Goal: Transaction & Acquisition: Purchase product/service

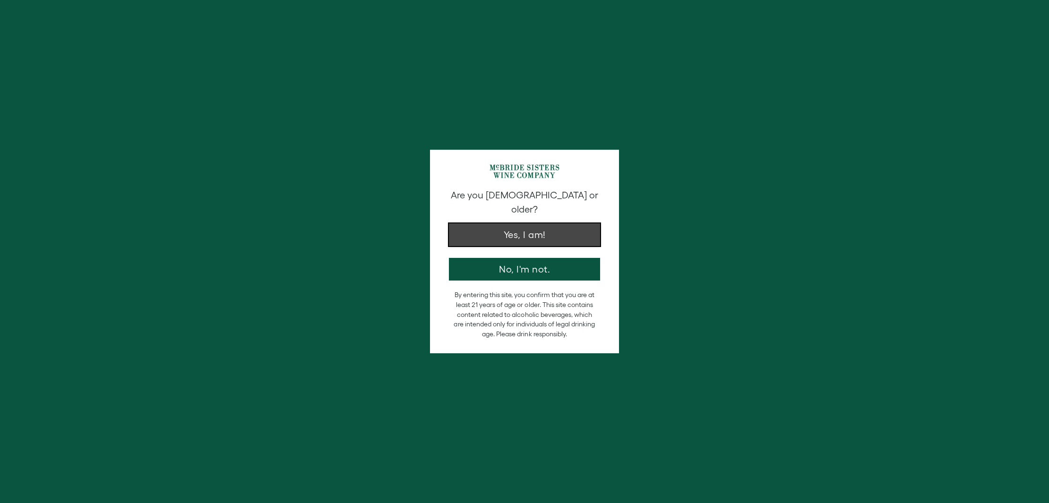
click at [523, 224] on button "Yes, I am!" at bounding box center [524, 235] width 151 height 23
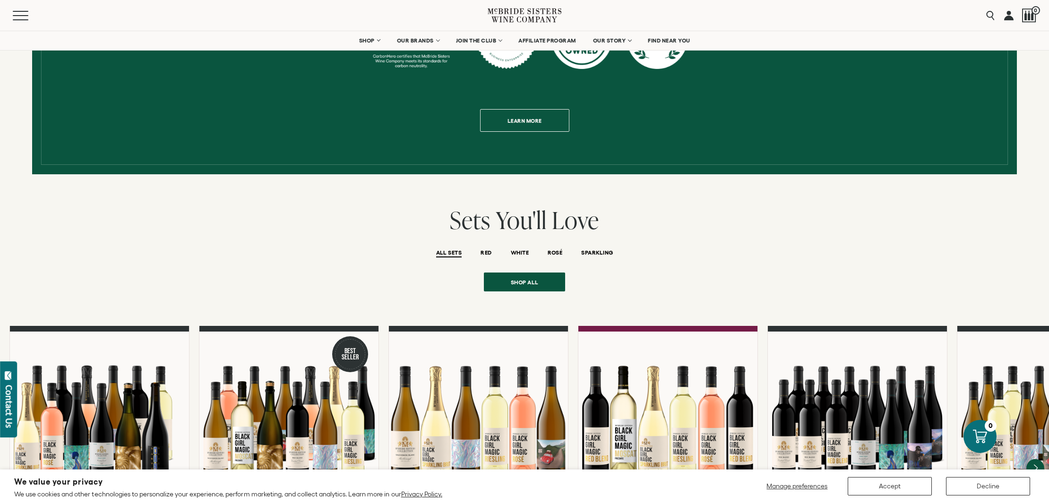
scroll to position [571, 0]
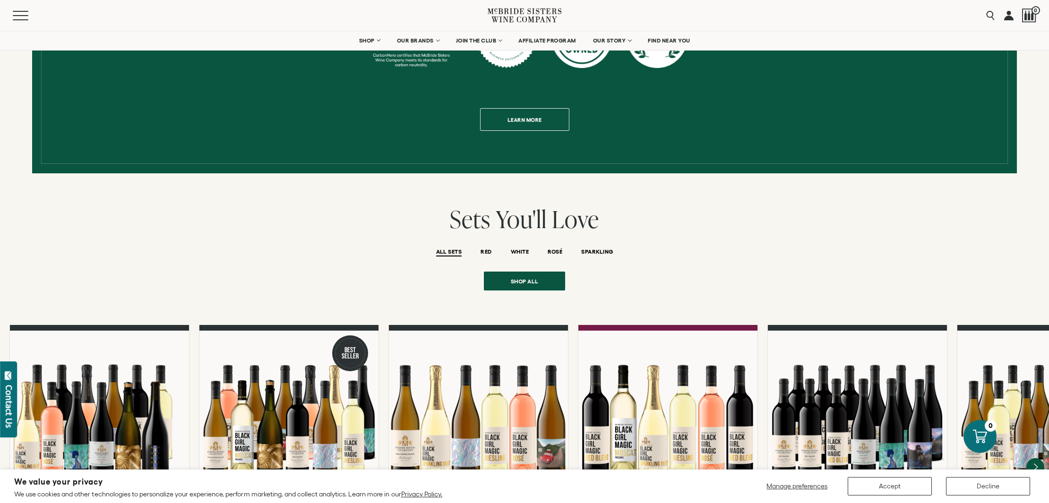
click at [446, 249] on span "ALL SETS" at bounding box center [449, 253] width 26 height 8
click at [531, 272] on span "Shop all" at bounding box center [524, 279] width 61 height 18
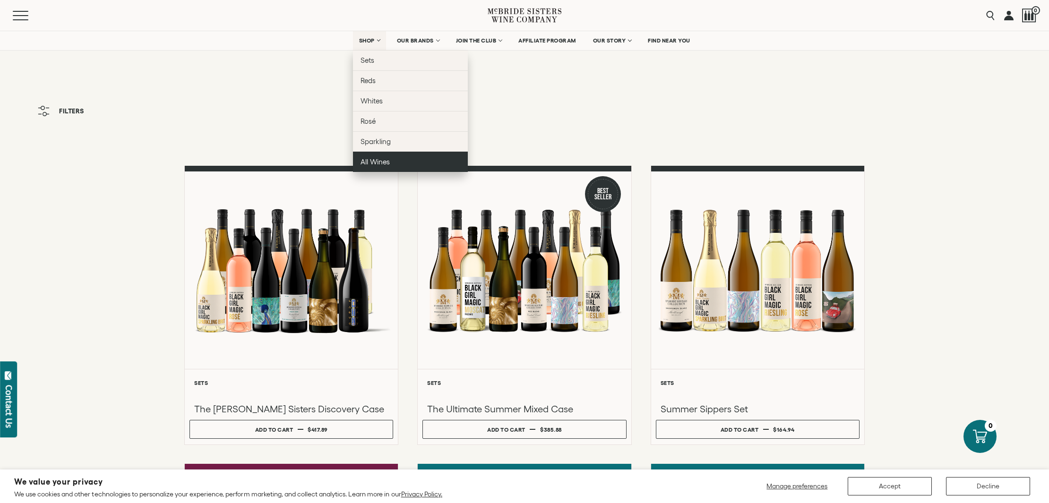
click at [364, 162] on span "All Wines" at bounding box center [375, 162] width 29 height 8
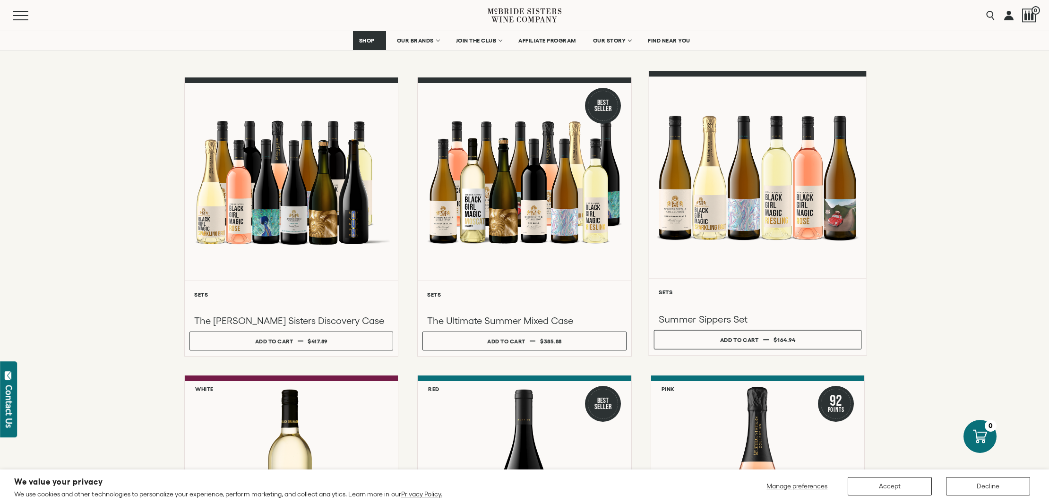
scroll to position [89, 0]
click at [724, 189] on div at bounding box center [757, 176] width 217 height 201
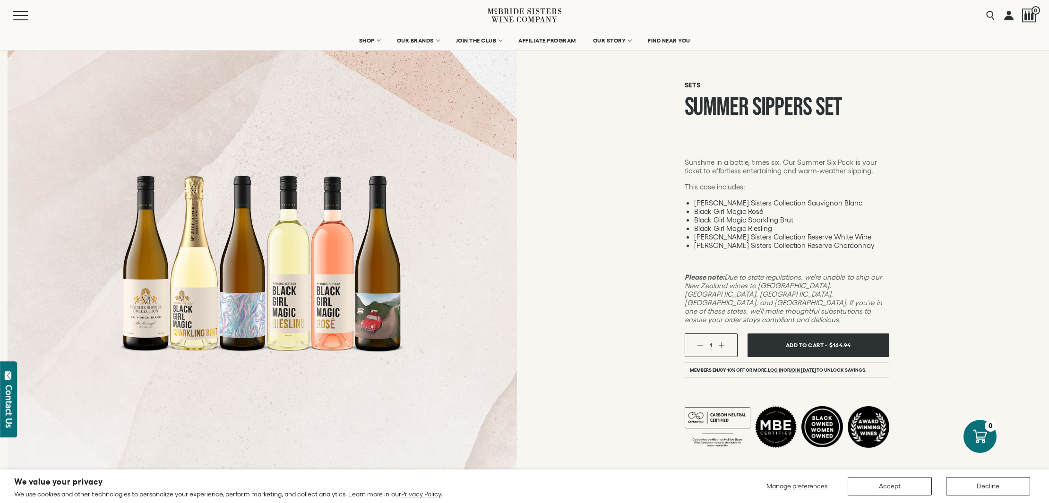
scroll to position [41, 0]
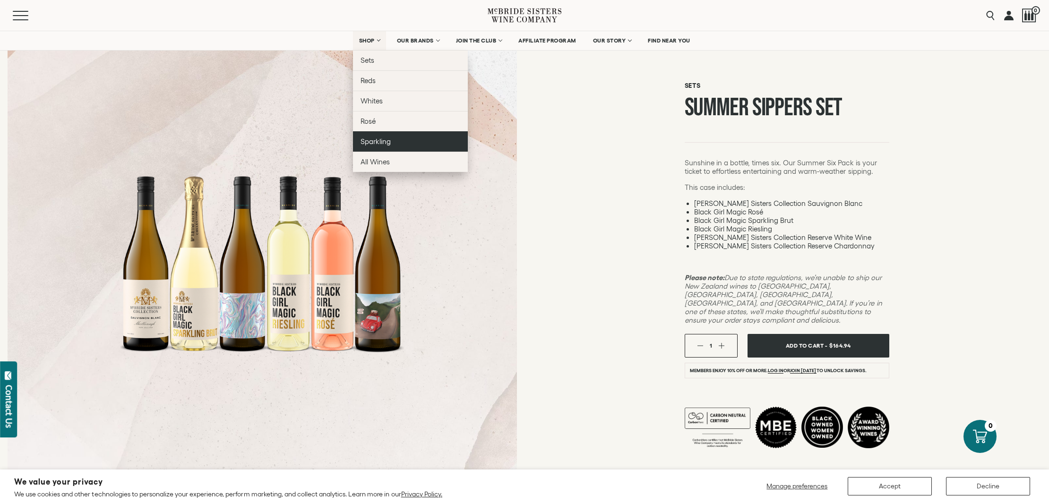
click at [367, 144] on span "Sparkling" at bounding box center [376, 142] width 30 height 8
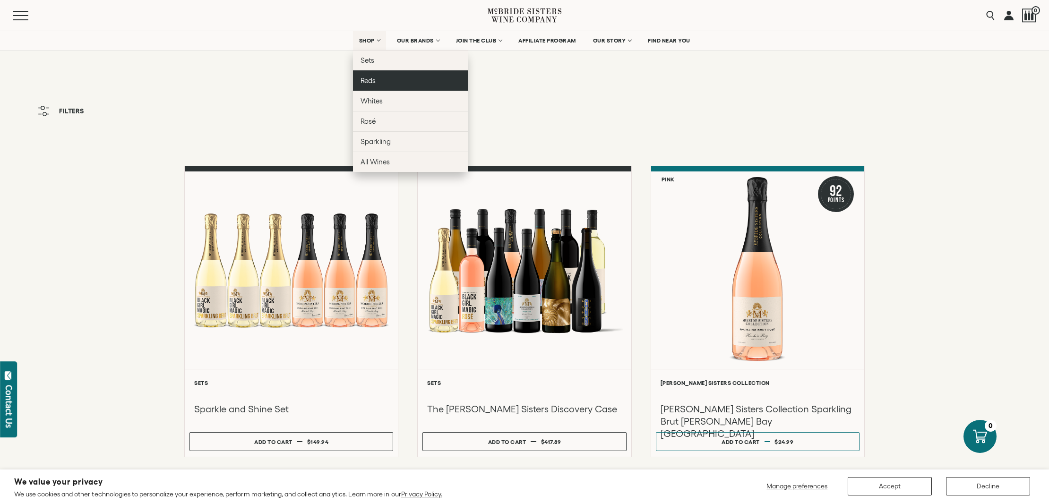
click at [370, 81] on span "Reds" at bounding box center [368, 81] width 15 height 8
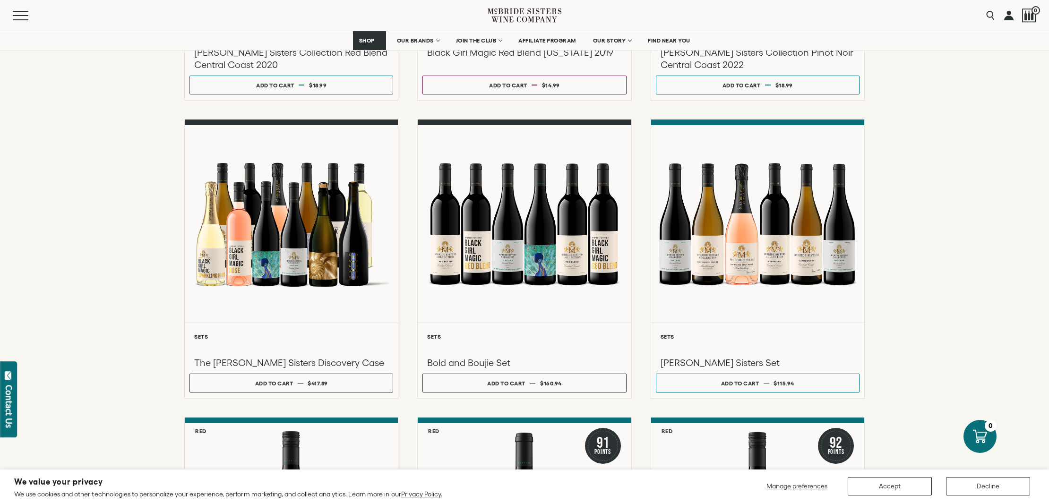
scroll to position [361, 0]
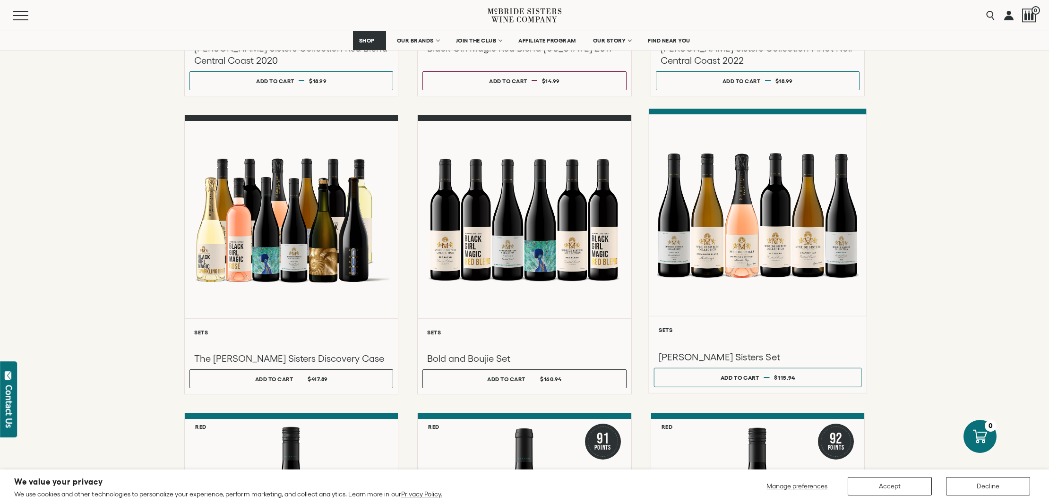
click at [748, 187] on div at bounding box center [757, 215] width 217 height 201
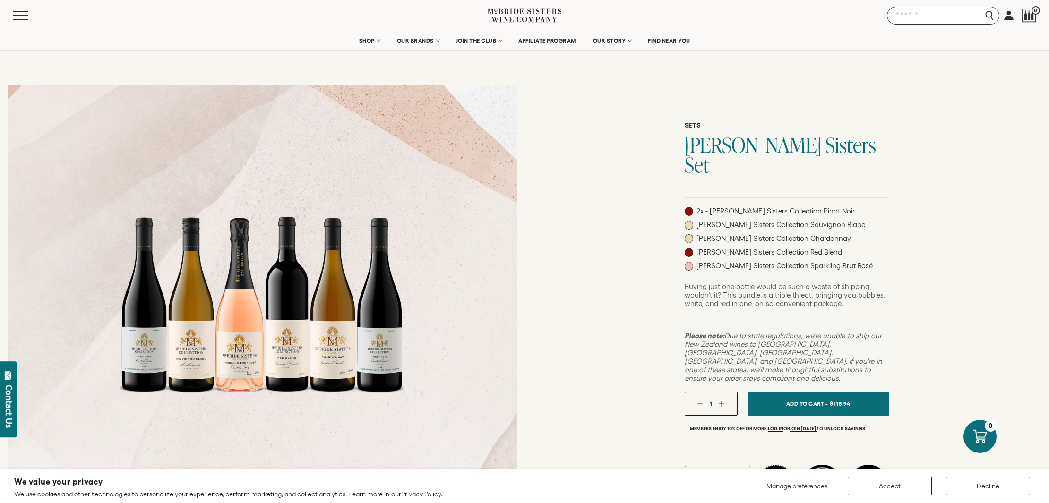
click at [994, 15] on input "Search" at bounding box center [943, 16] width 112 height 18
click at [1011, 18] on link at bounding box center [1008, 15] width 9 height 31
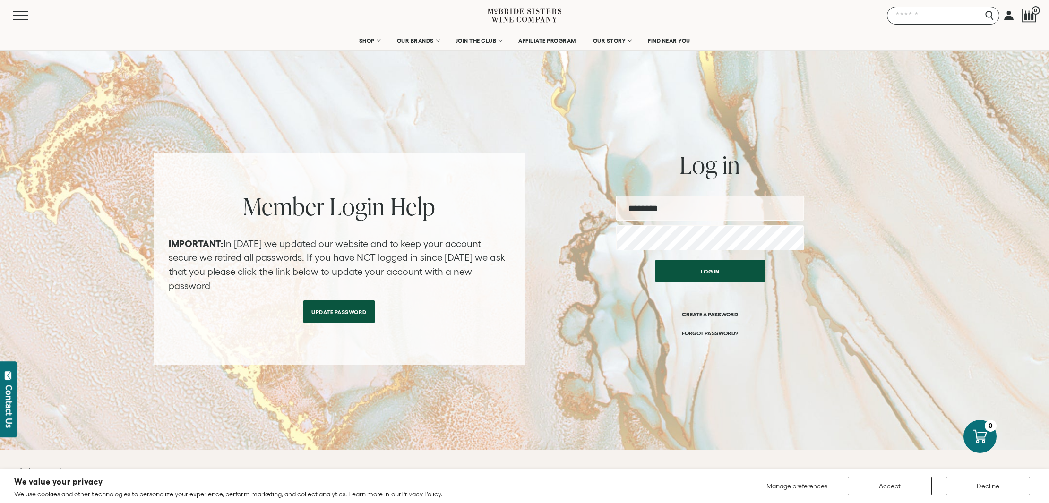
click at [990, 16] on input "Search" at bounding box center [943, 16] width 112 height 18
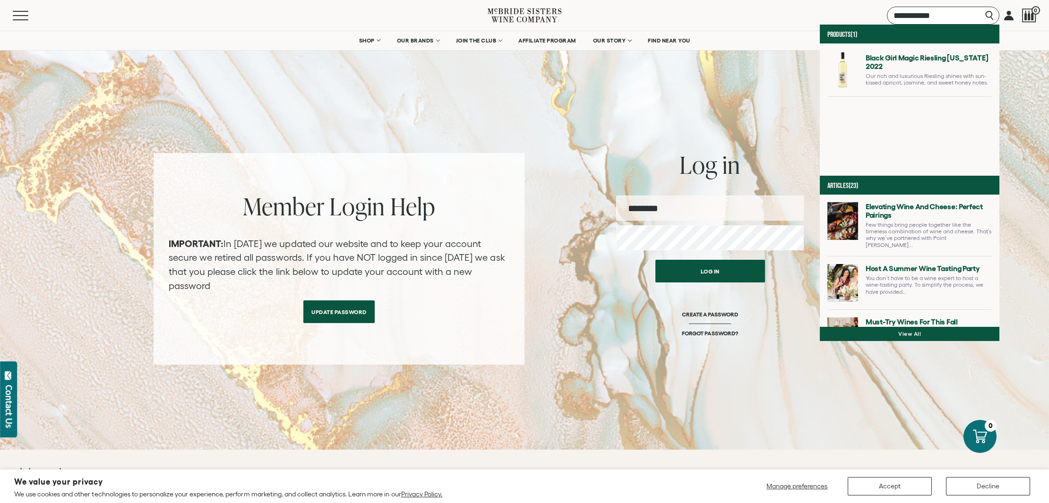
type input "**********"
click at [827, 57] on link at bounding box center [909, 73] width 164 height 45
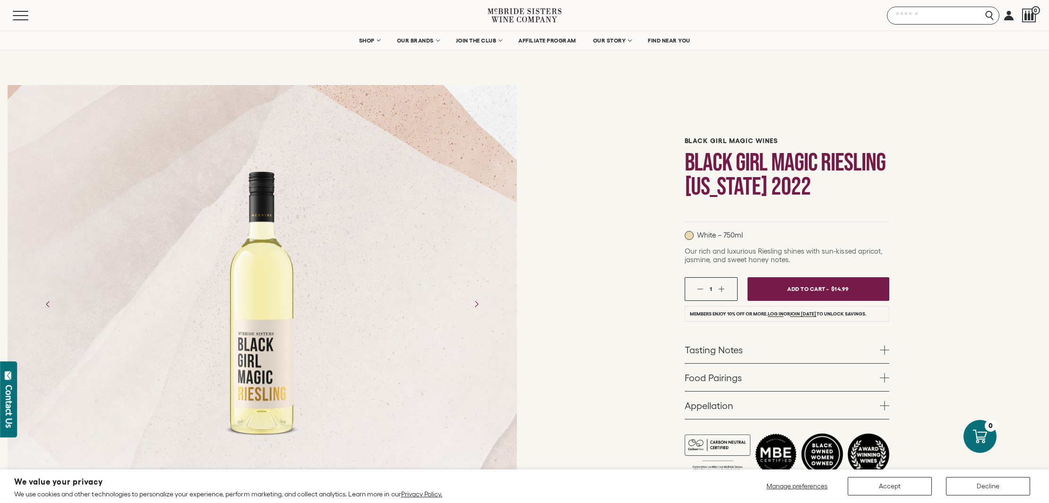
click at [989, 13] on input "Search" at bounding box center [943, 16] width 112 height 18
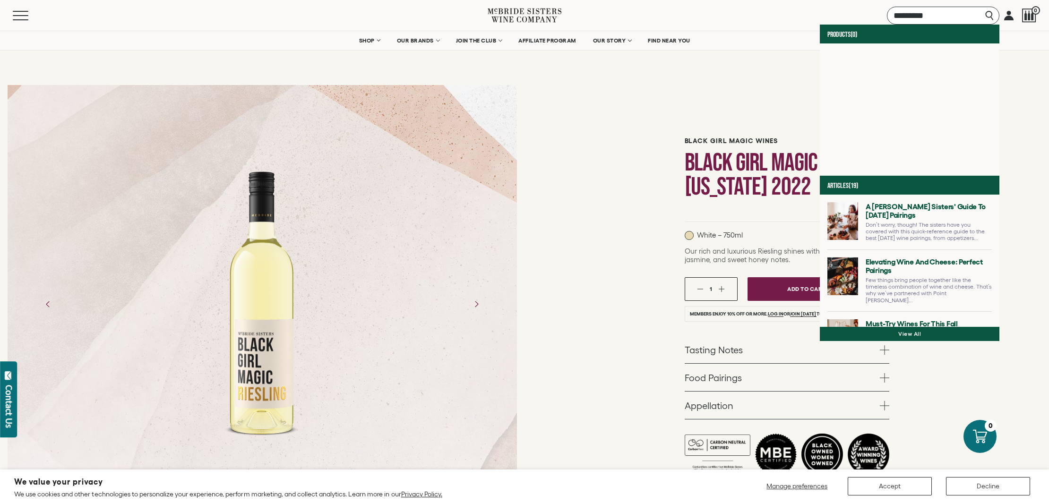
type input "*********"
